Goal: Information Seeking & Learning: Learn about a topic

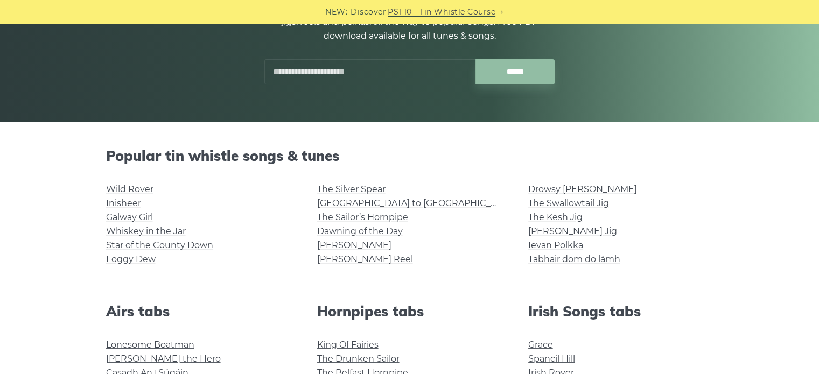
scroll to position [162, 0]
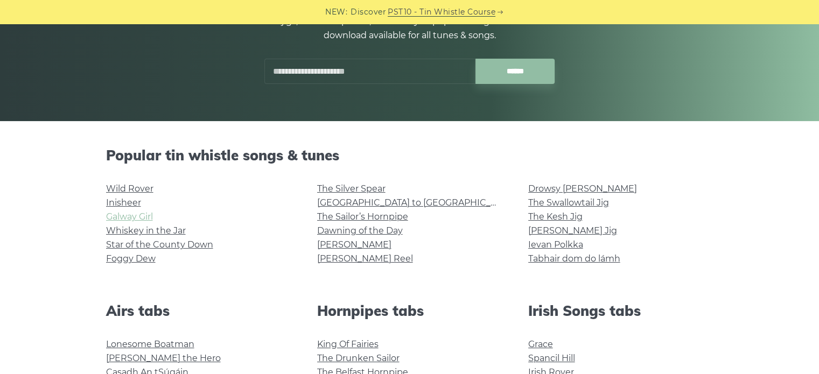
click at [147, 215] on link "Galway Girl" at bounding box center [129, 217] width 47 height 10
click at [114, 200] on link "Inisheer" at bounding box center [123, 203] width 35 height 10
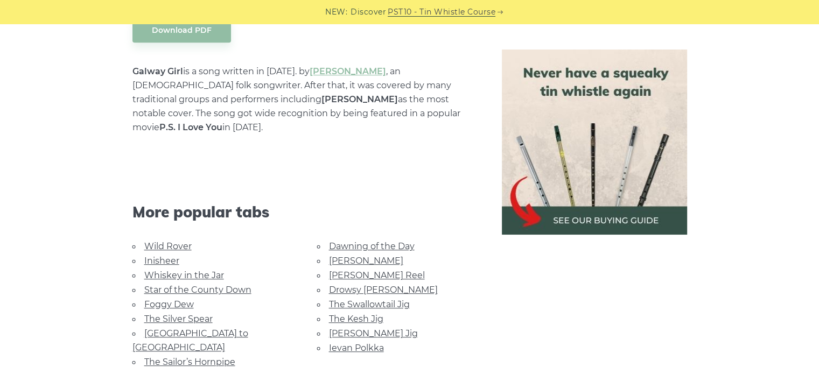
scroll to position [646, 0]
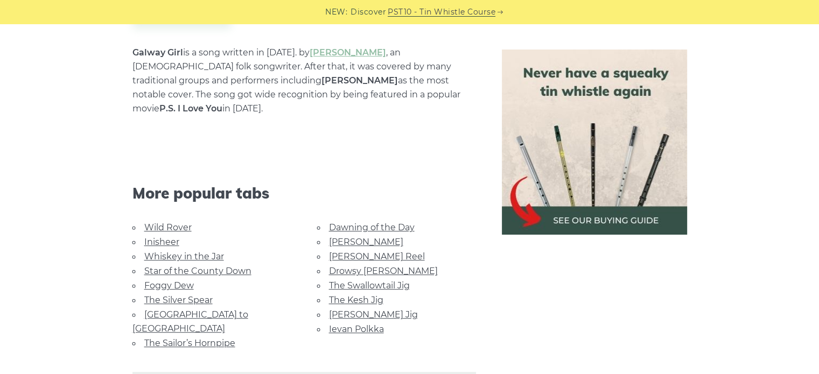
click at [330, 295] on link "The Kesh Jig" at bounding box center [356, 300] width 54 height 10
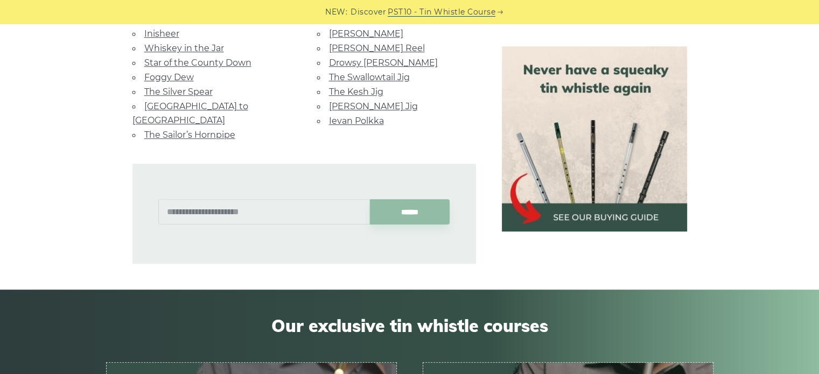
scroll to position [801, 0]
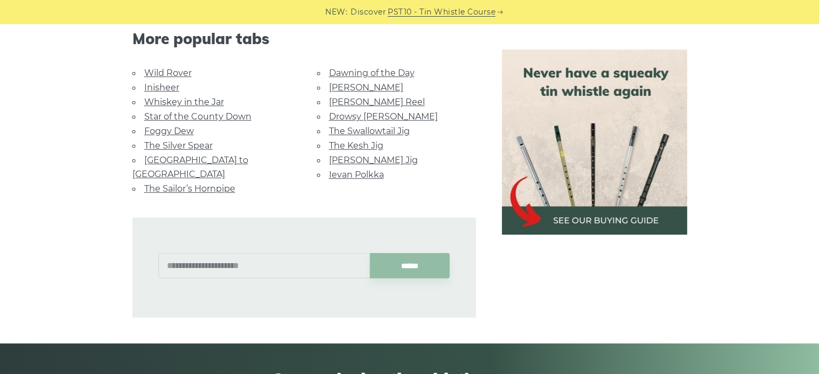
click at [337, 111] on link "Drowsy [PERSON_NAME]" at bounding box center [383, 116] width 109 height 10
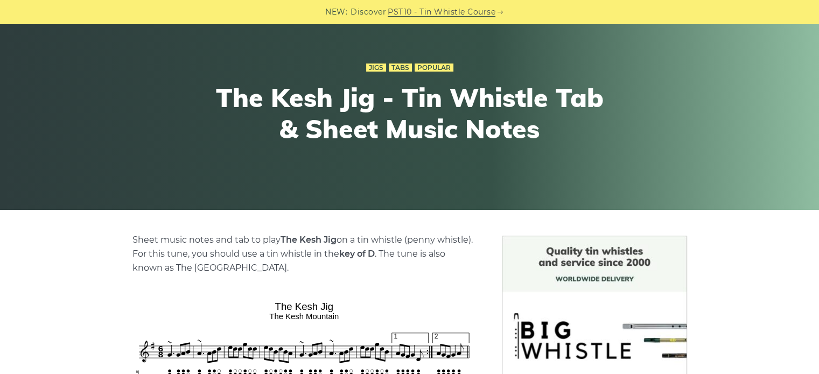
scroll to position [54, 0]
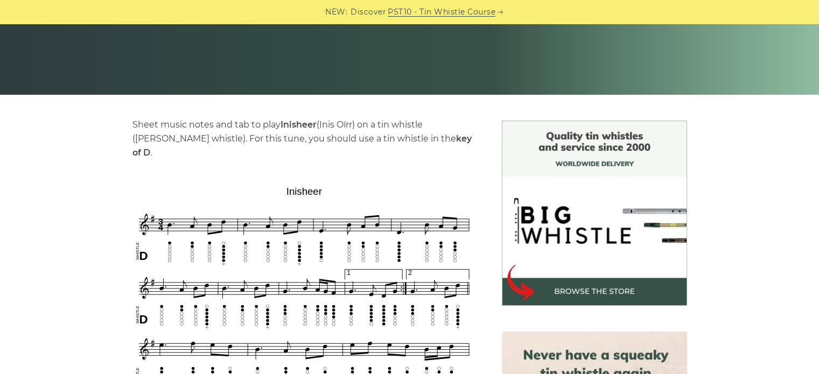
scroll to position [215, 0]
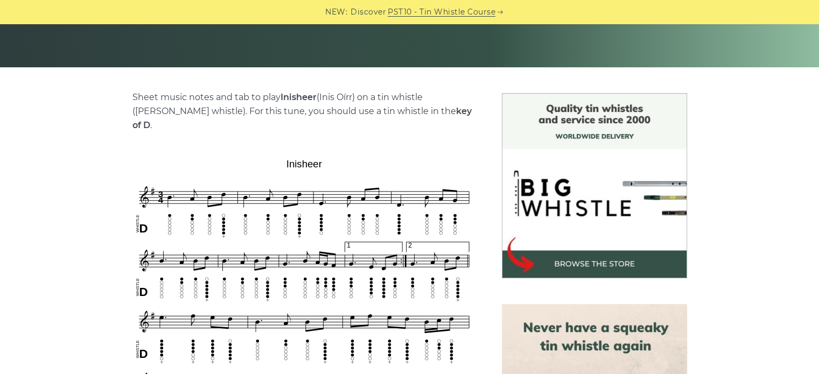
click at [557, 270] on img at bounding box center [594, 185] width 185 height 185
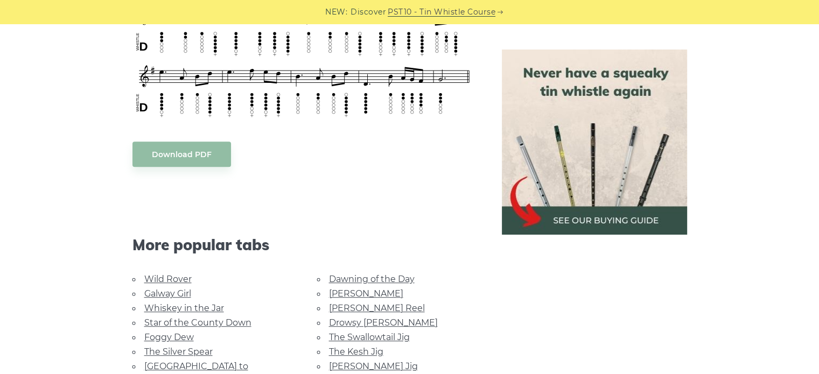
scroll to position [700, 0]
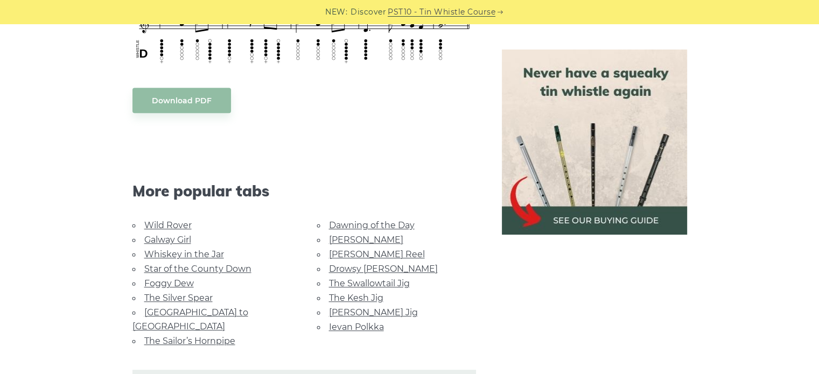
click at [152, 235] on link "Galway Girl" at bounding box center [167, 240] width 47 height 10
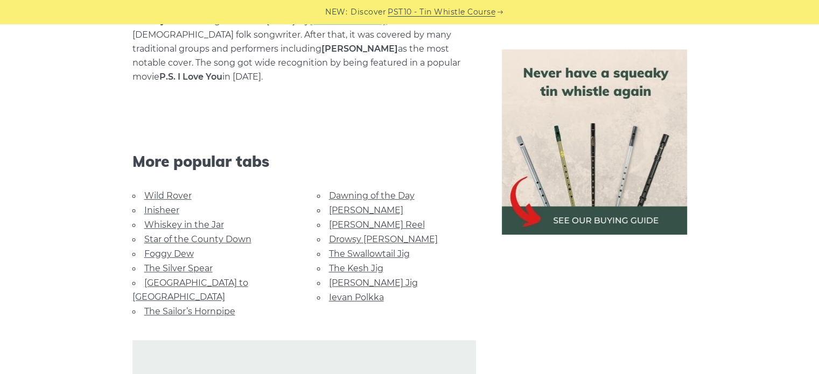
scroll to position [700, 0]
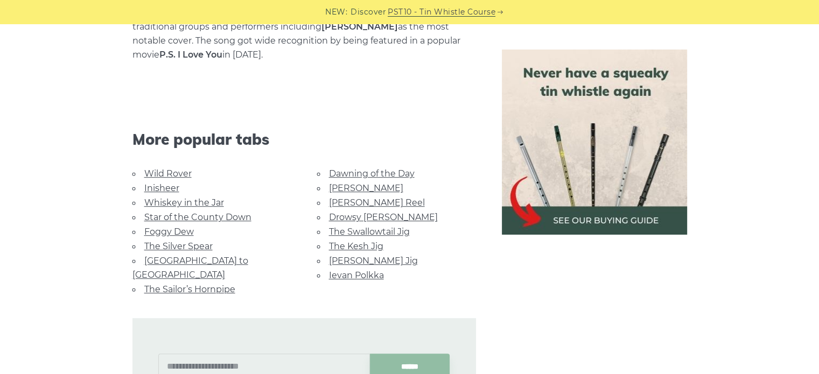
click at [205, 241] on link "The Silver Spear" at bounding box center [178, 246] width 68 height 10
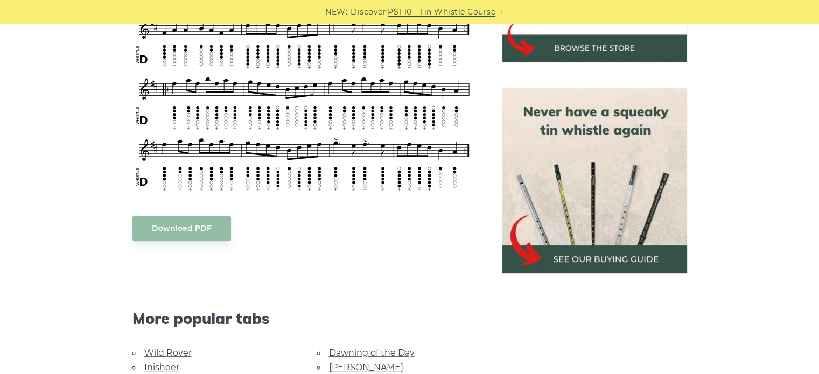
scroll to position [485, 0]
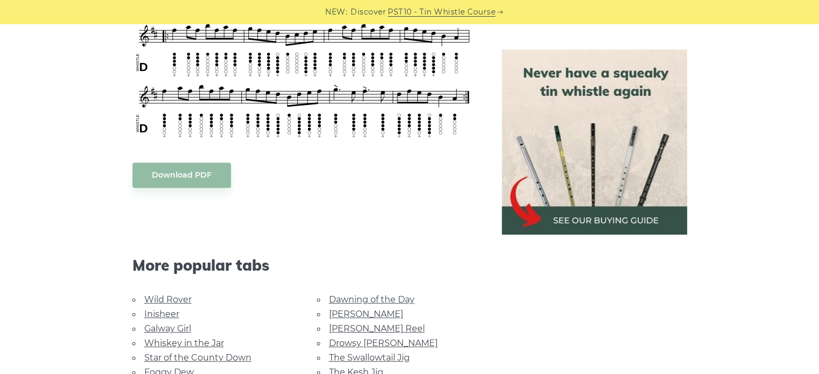
click at [348, 298] on link "Dawning of the Day" at bounding box center [372, 300] width 86 height 10
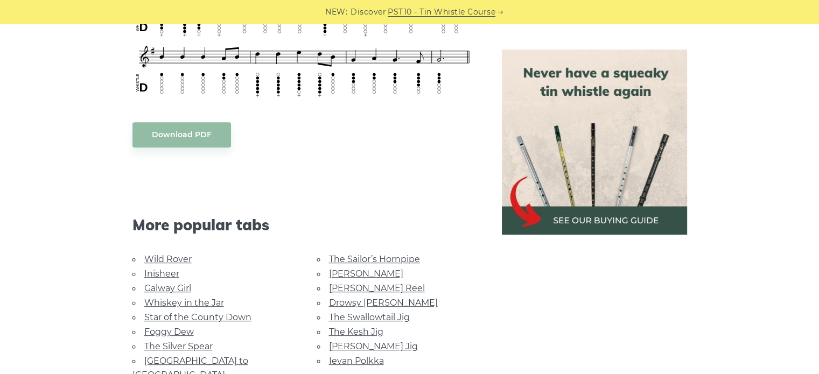
scroll to position [592, 0]
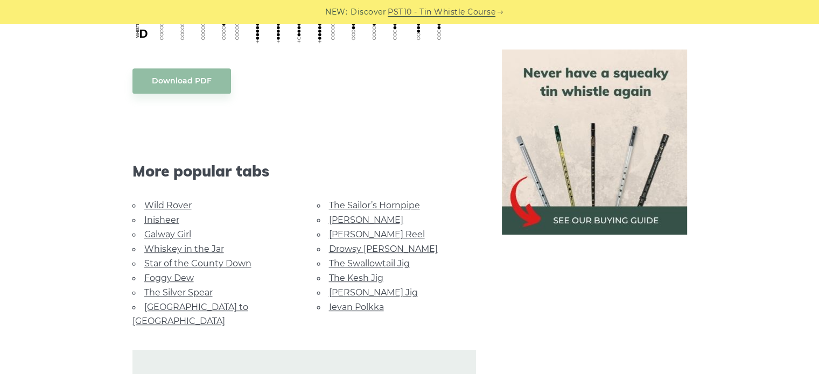
click at [220, 303] on link "[GEOGRAPHIC_DATA] to [GEOGRAPHIC_DATA]" at bounding box center [190, 314] width 116 height 24
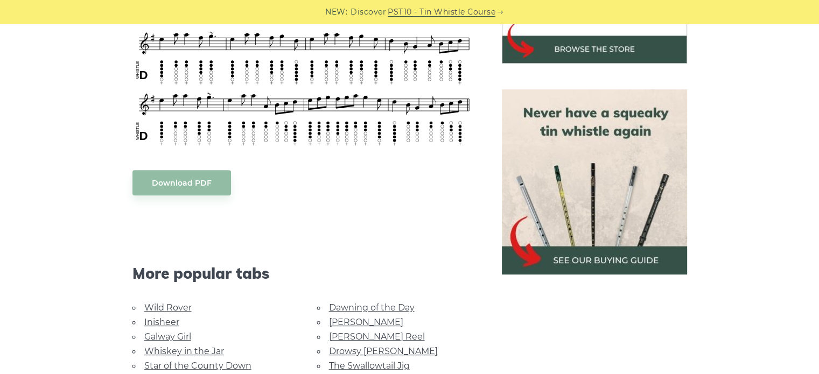
scroll to position [431, 0]
click at [174, 317] on link "Inisheer" at bounding box center [161, 322] width 35 height 10
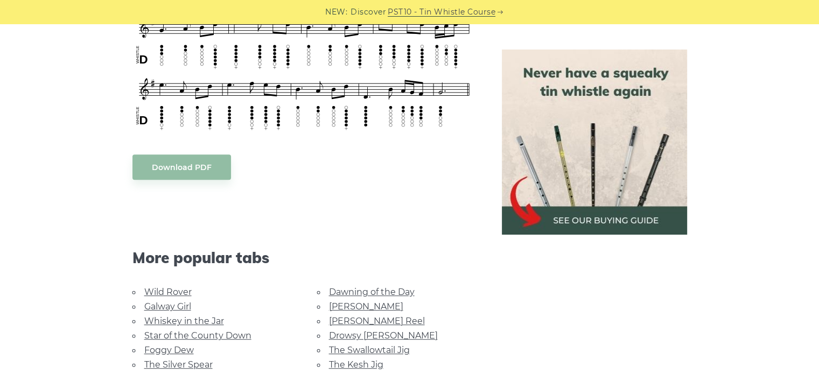
scroll to position [646, 0]
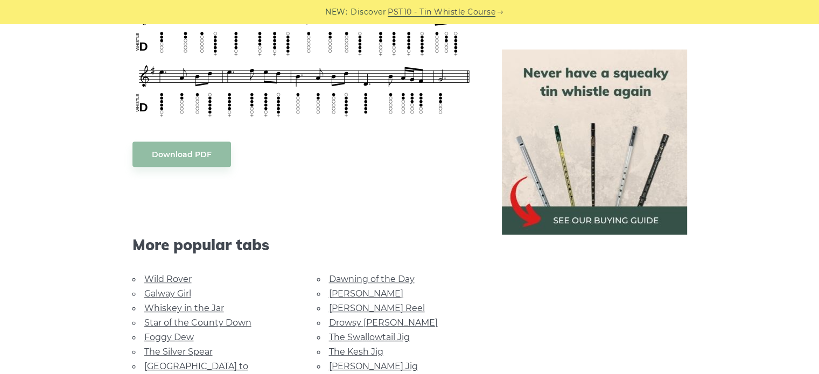
click at [181, 289] on link "Galway Girl" at bounding box center [167, 294] width 47 height 10
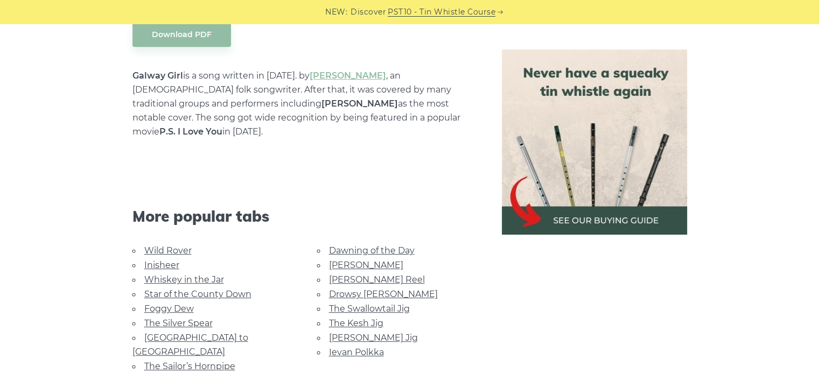
scroll to position [646, 0]
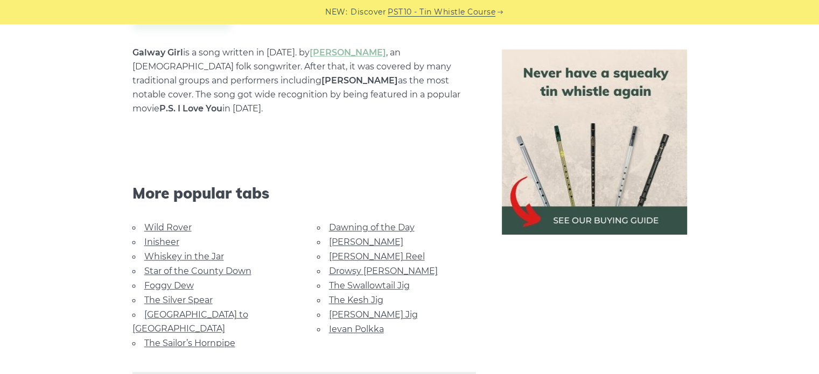
click at [336, 251] on link "[PERSON_NAME] Reel" at bounding box center [377, 256] width 96 height 10
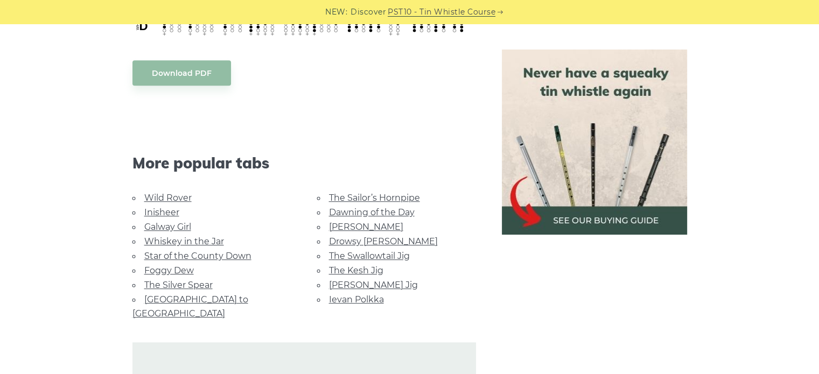
scroll to position [646, 0]
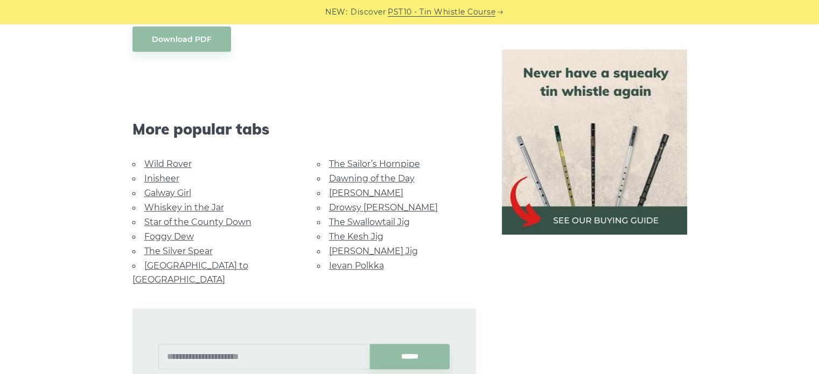
click at [185, 163] on link "Wild Rover" at bounding box center [167, 164] width 47 height 10
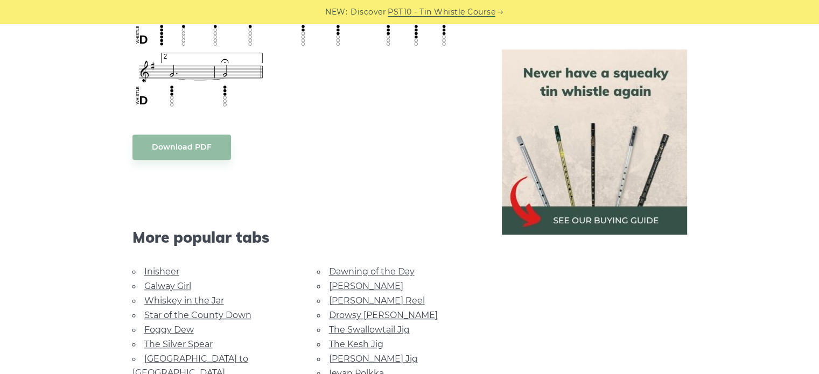
scroll to position [915, 0]
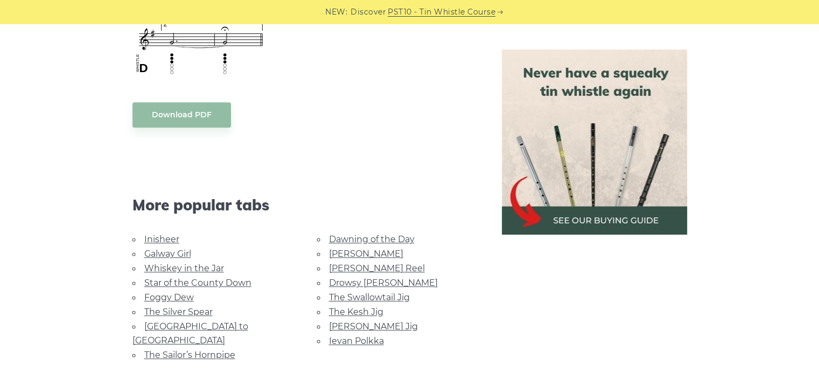
click at [171, 238] on link "Inisheer" at bounding box center [161, 239] width 35 height 10
click at [157, 297] on link "Foggy Dew" at bounding box center [169, 297] width 50 height 10
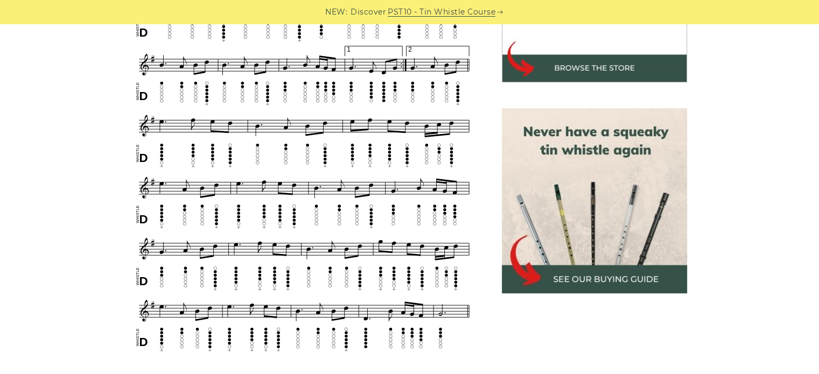
scroll to position [431, 0]
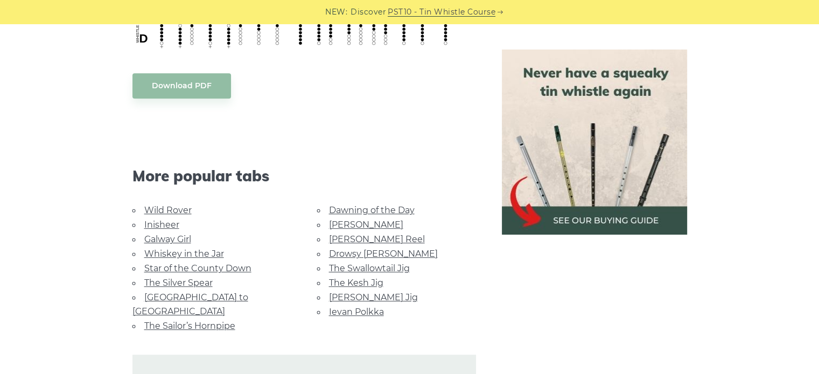
scroll to position [592, 0]
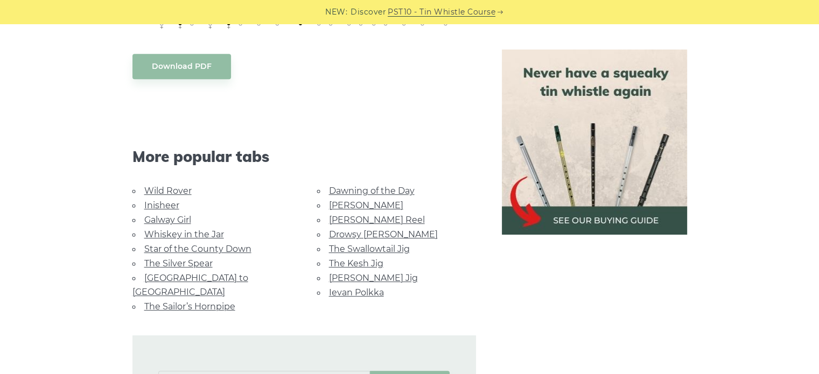
click at [171, 302] on link "The Sailor’s Hornpipe" at bounding box center [189, 307] width 91 height 10
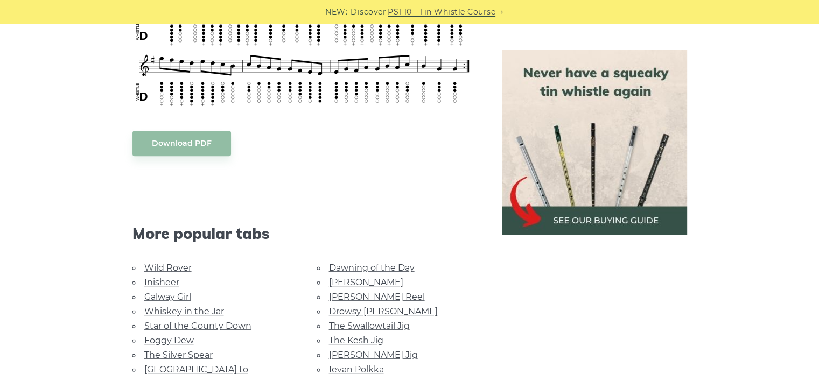
scroll to position [538, 0]
click at [170, 311] on link "Whiskey in the Jar" at bounding box center [184, 311] width 80 height 10
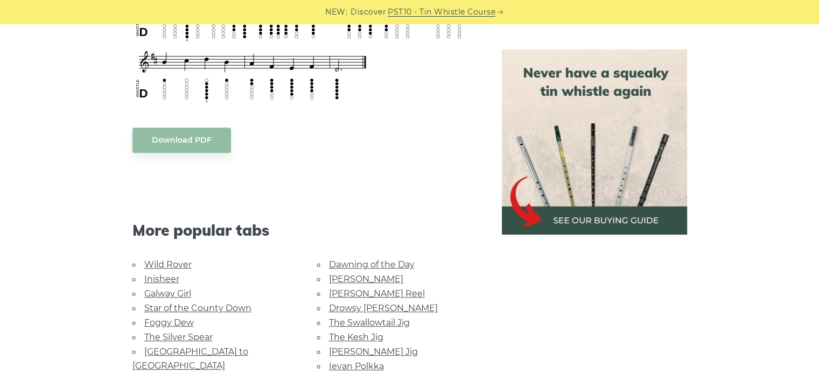
scroll to position [538, 0]
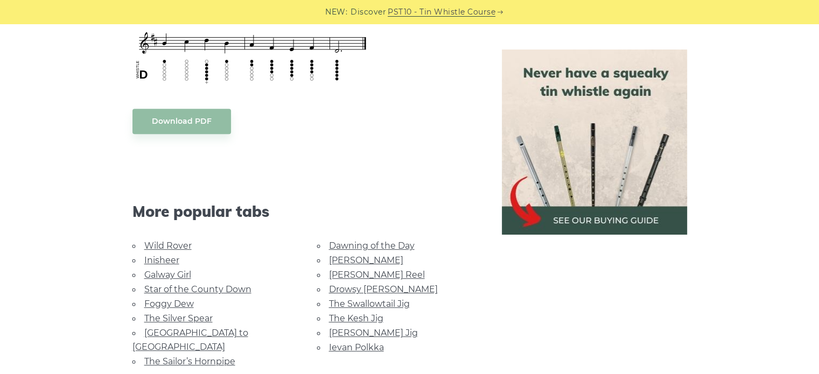
click at [342, 258] on link "[PERSON_NAME]" at bounding box center [366, 260] width 74 height 10
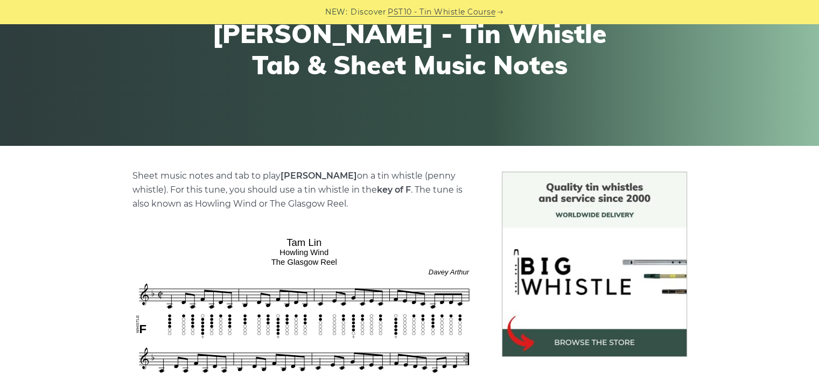
scroll to position [108, 0]
